Goal: Task Accomplishment & Management: Manage account settings

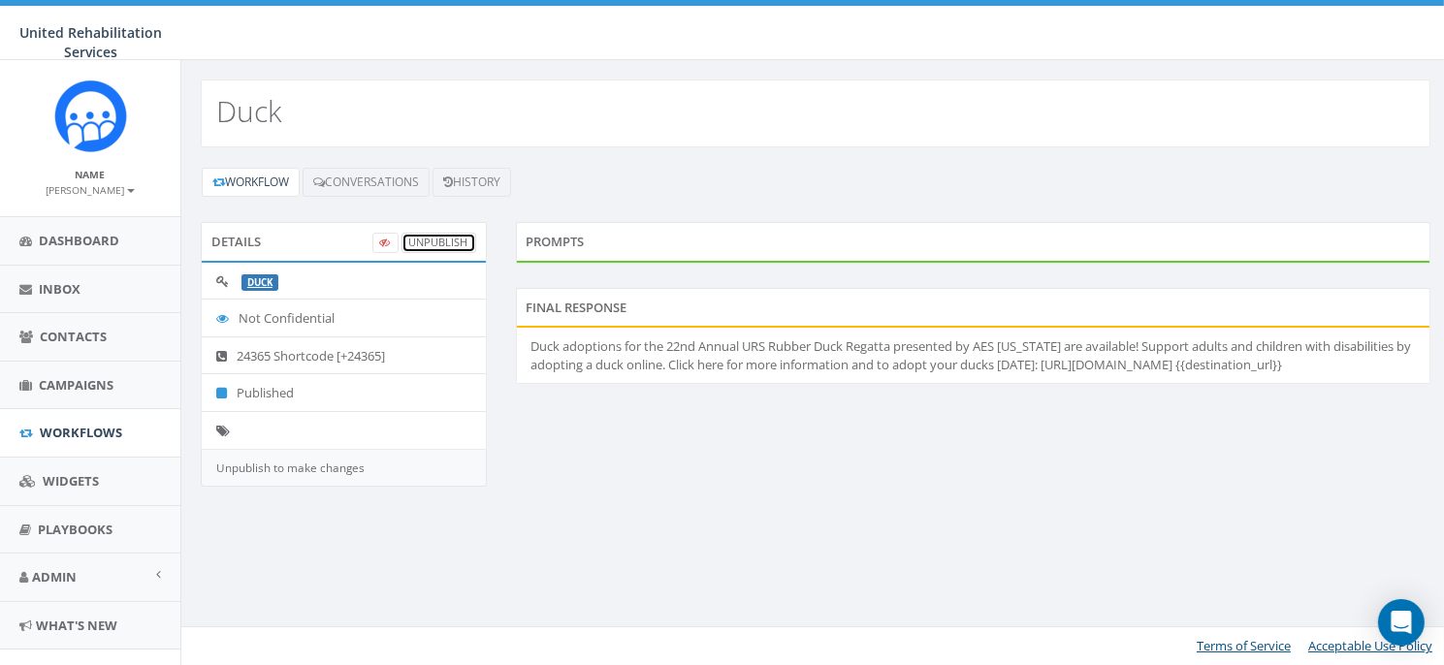
click at [436, 239] on link "UnPublish" at bounding box center [438, 243] width 75 height 20
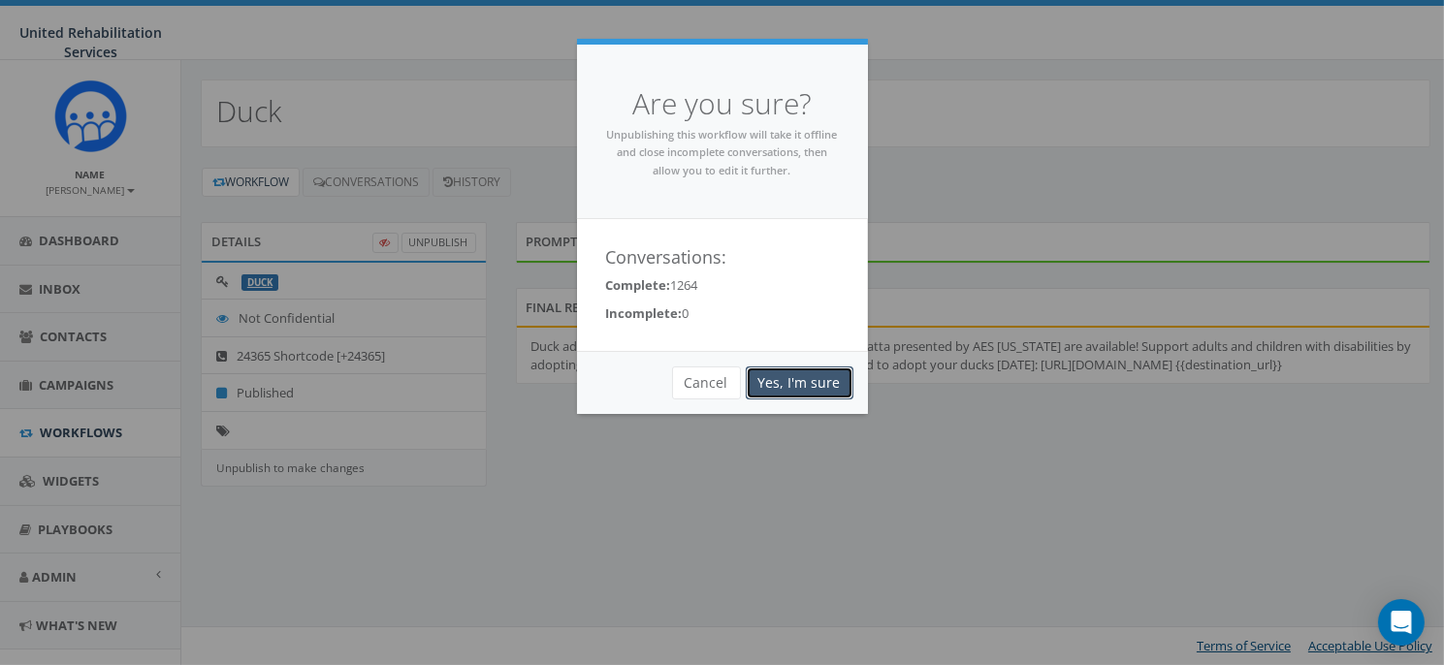
click at [817, 384] on link "Yes, I'm sure" at bounding box center [800, 383] width 108 height 33
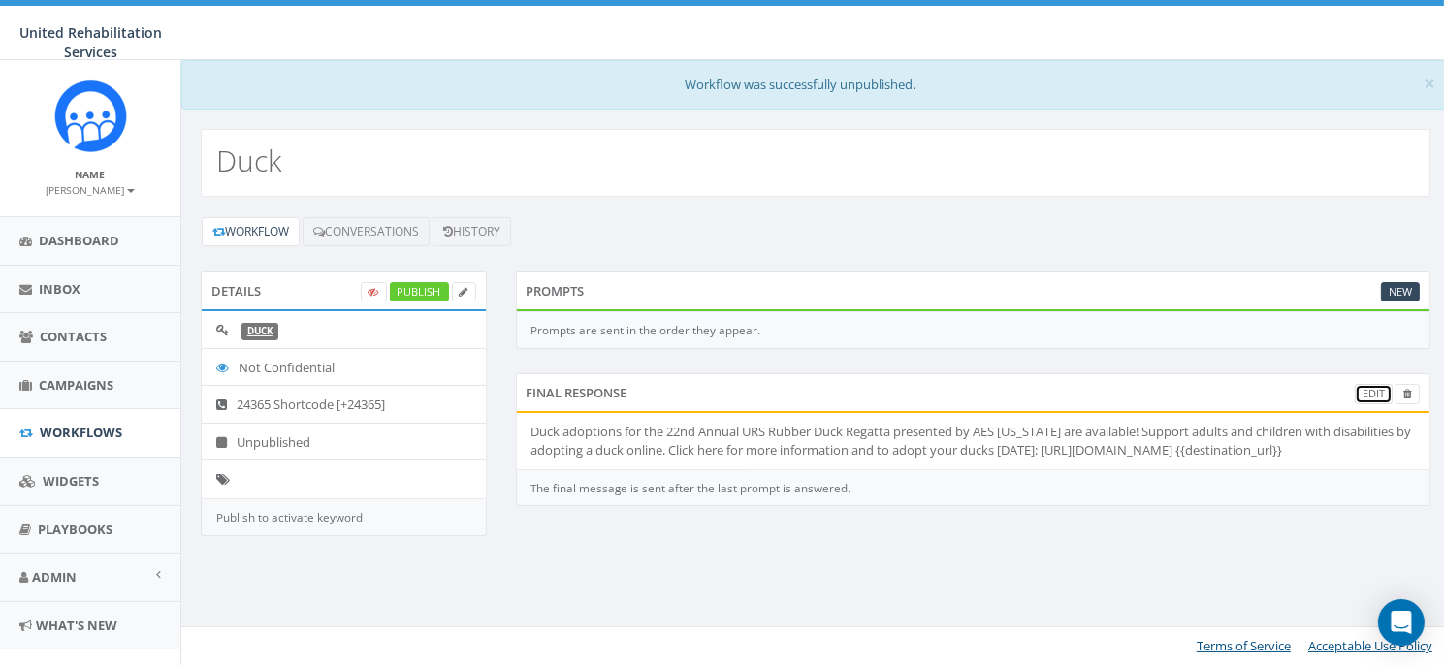
click at [1378, 391] on link "Edit" at bounding box center [1374, 394] width 38 height 20
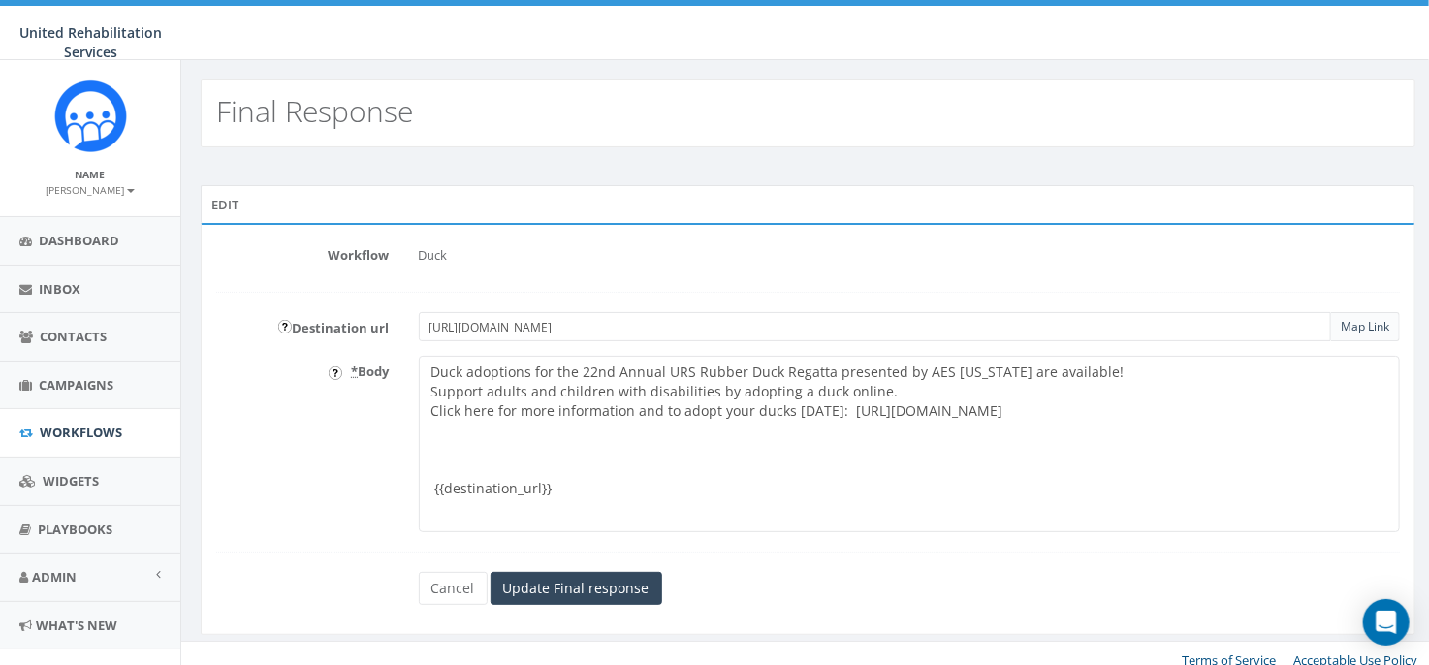
drag, startPoint x: 829, startPoint y: 410, endPoint x: 422, endPoint y: 354, distance: 411.1
click at [422, 354] on form "Workflow Duck Destination url https://host.nxt.blackbaud.com/donor-form?svcid=r…" at bounding box center [808, 422] width 1184 height 366
paste textarea "🎉 The 22nd Annual URS Rubber Duck Regatta is here! Adopt your ducks for just $5…"
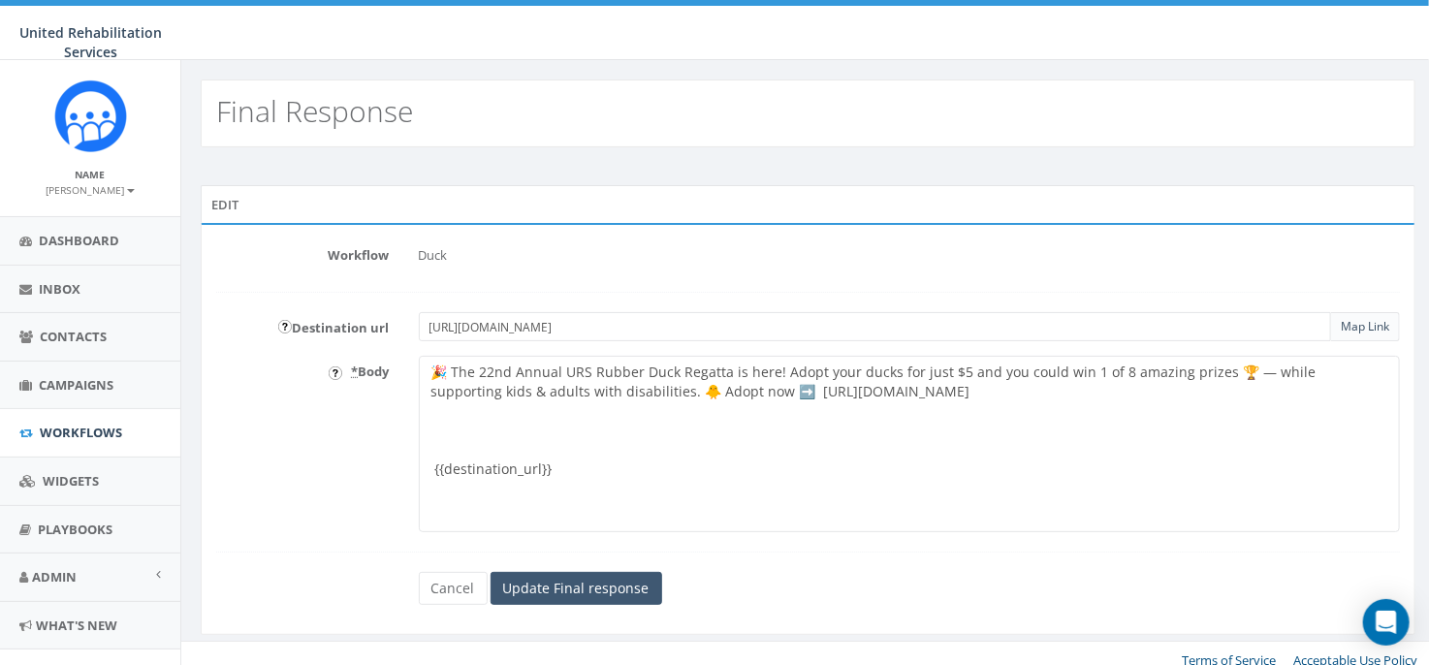
type textarea "🎉 The 22nd Annual URS Rubber Duck Regatta is here! Adopt your ducks for just $5…"
click at [601, 590] on input "Update Final response" at bounding box center [577, 588] width 172 height 33
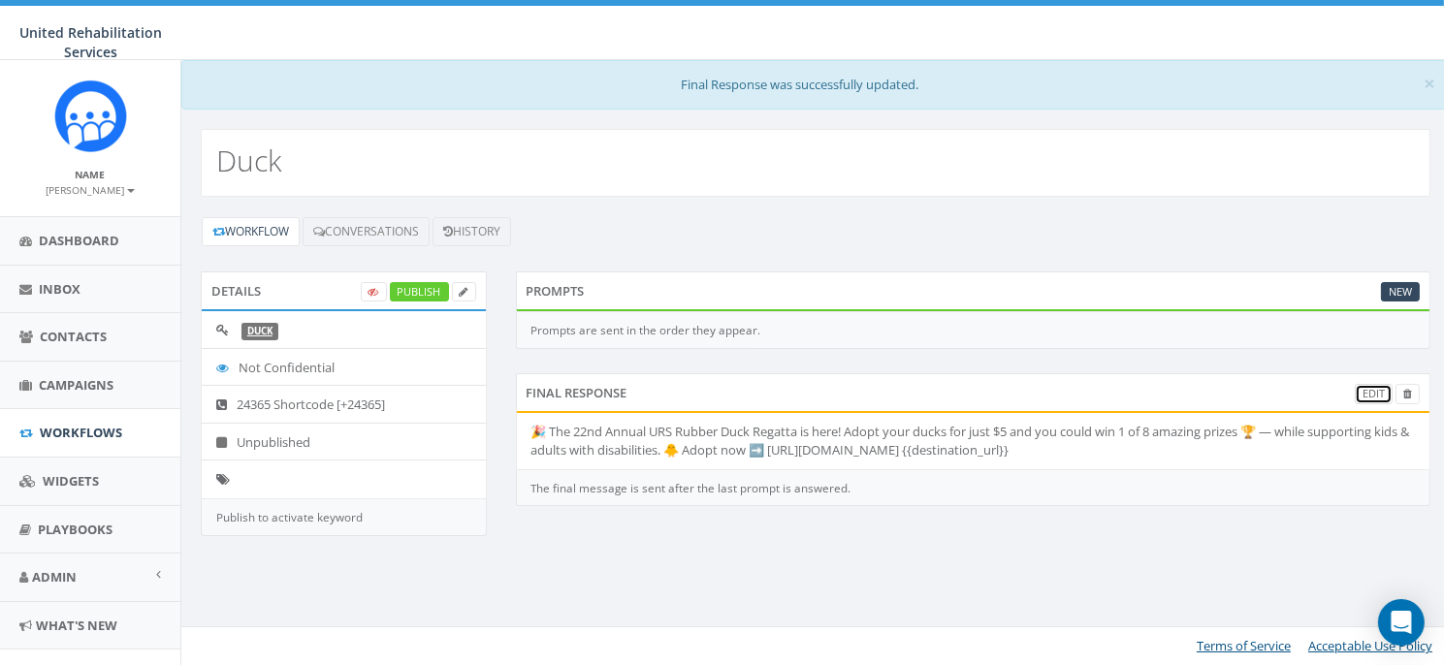
click at [1358, 390] on link "Edit" at bounding box center [1374, 394] width 38 height 20
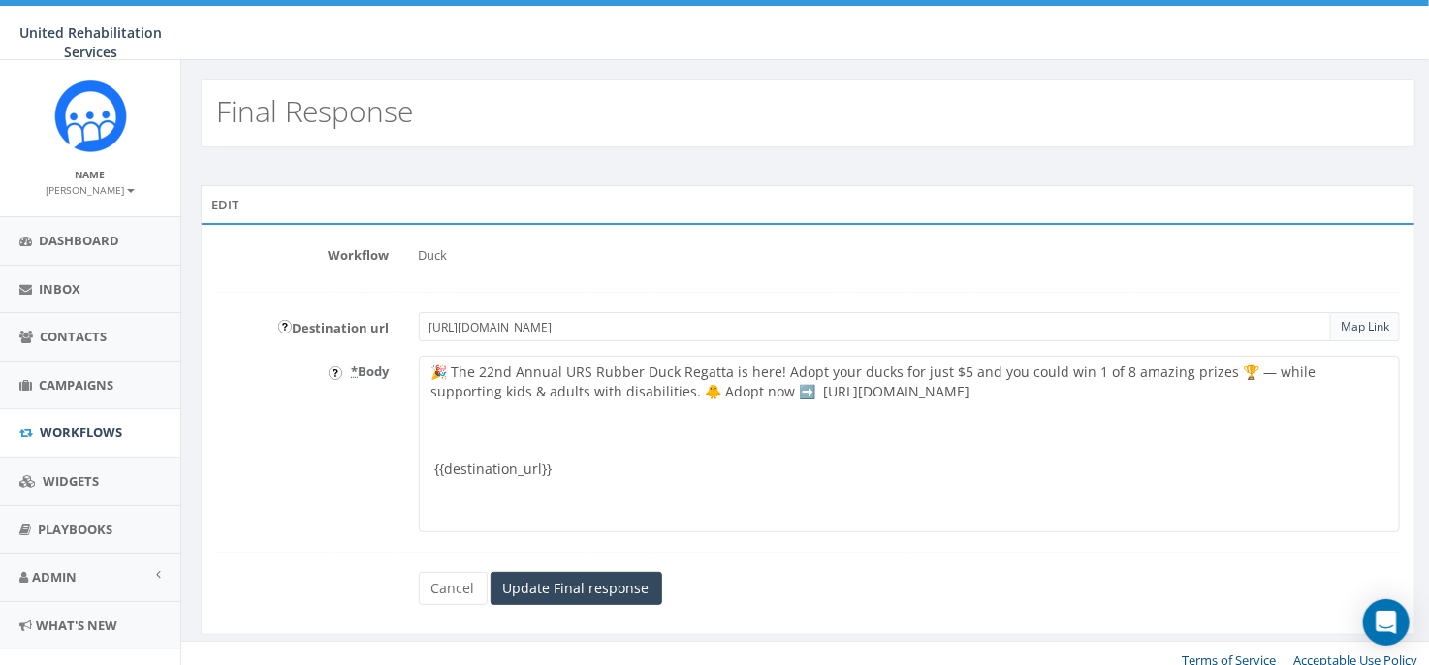
click at [724, 367] on textarea "🎉 The 22nd Annual URS Rubber Duck Regatta is here! Adopt your ducks for just $5…" at bounding box center [910, 444] width 982 height 176
type textarea "🎉 The 22nd Annual URS Rubber Duck Regatta presented by AES [US_STATE] is here! …"
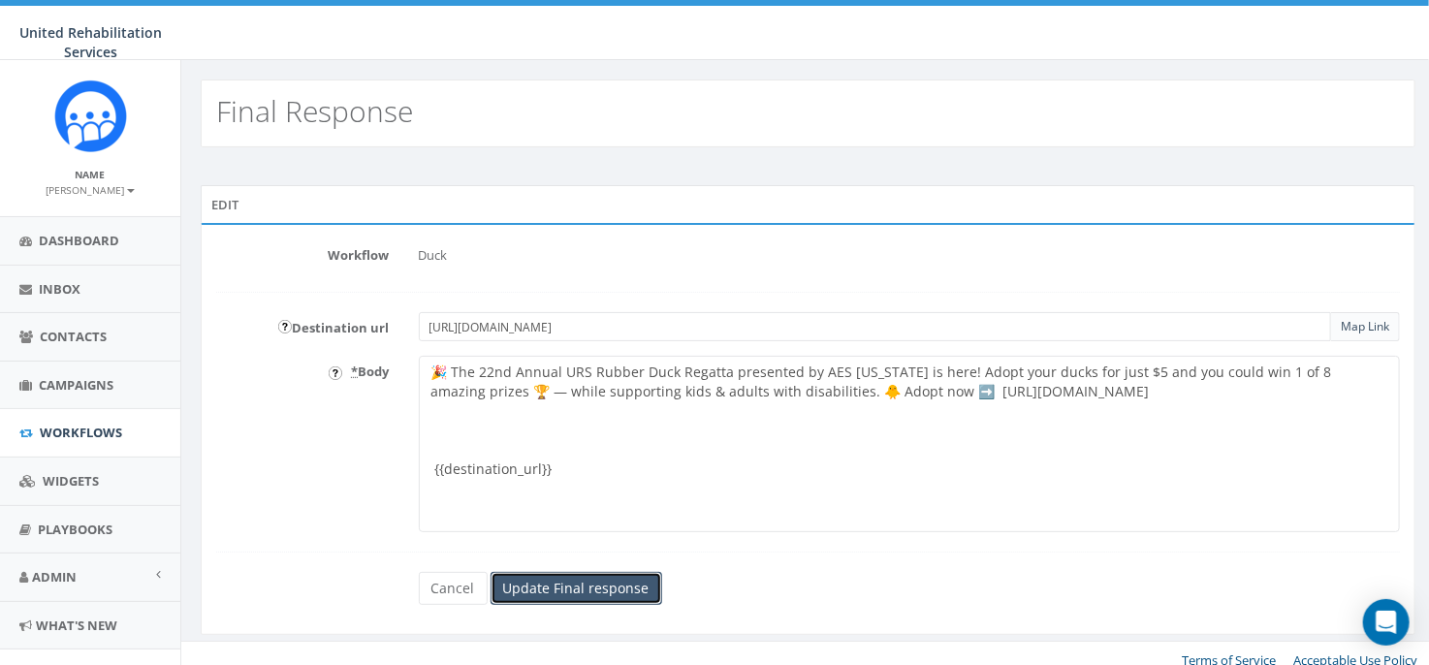
click at [605, 592] on input "Update Final response" at bounding box center [577, 588] width 172 height 33
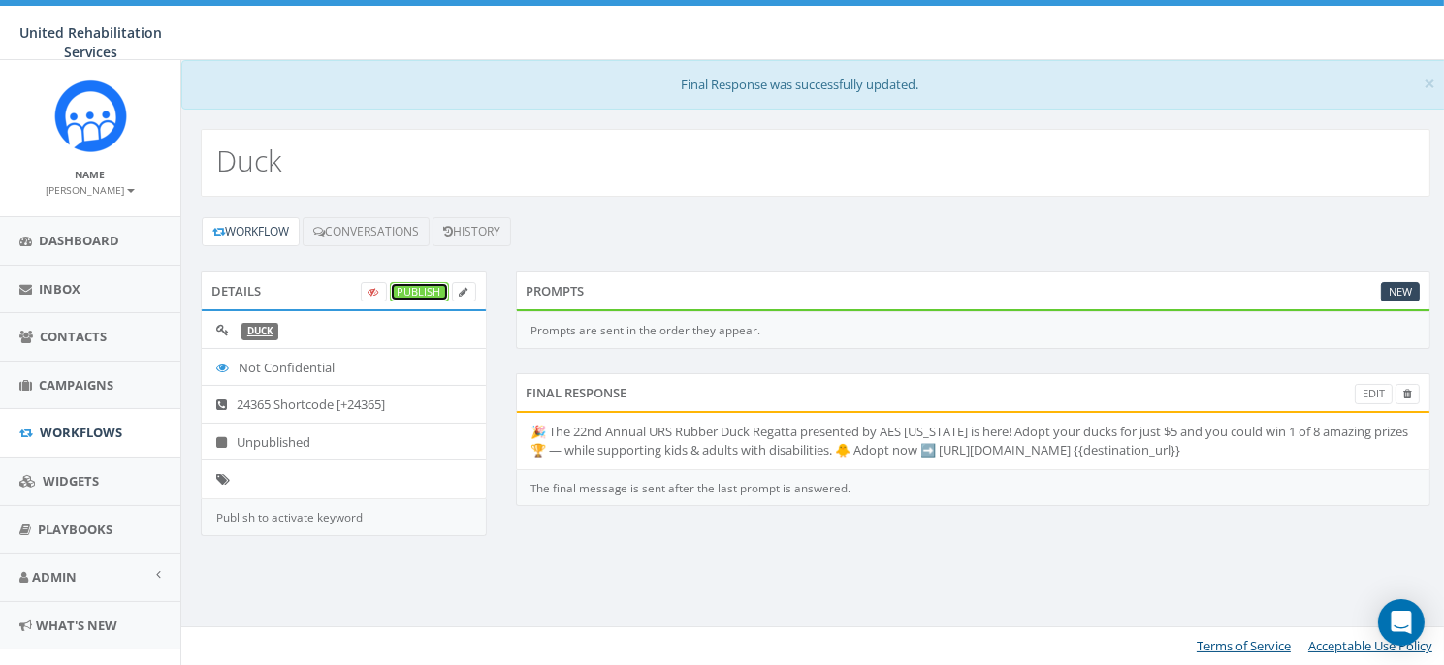
click at [415, 282] on link "Publish" at bounding box center [419, 292] width 59 height 20
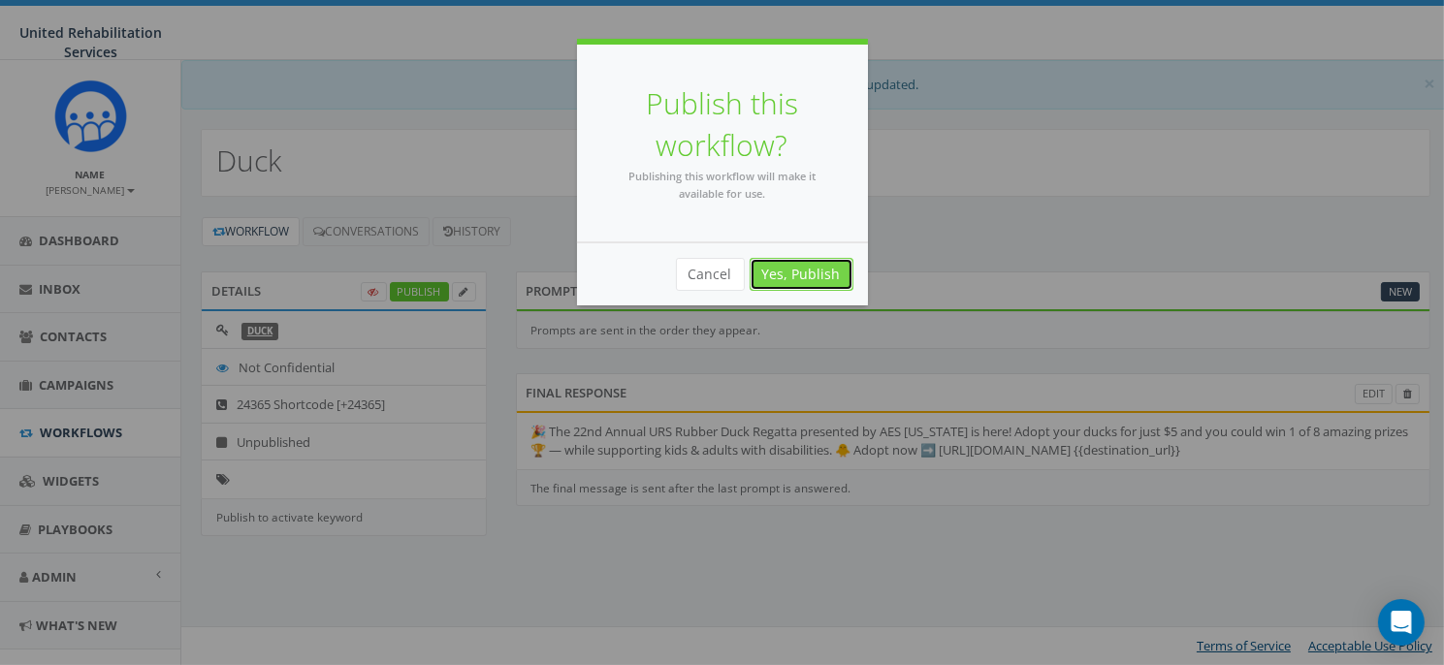
click at [789, 270] on link "Yes, Publish" at bounding box center [802, 274] width 104 height 33
